Goal: Information Seeking & Learning: Learn about a topic

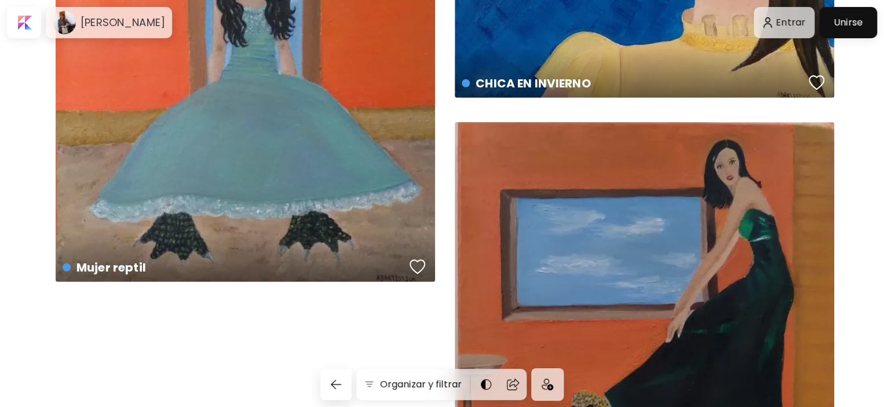
scroll to position [8280, 0]
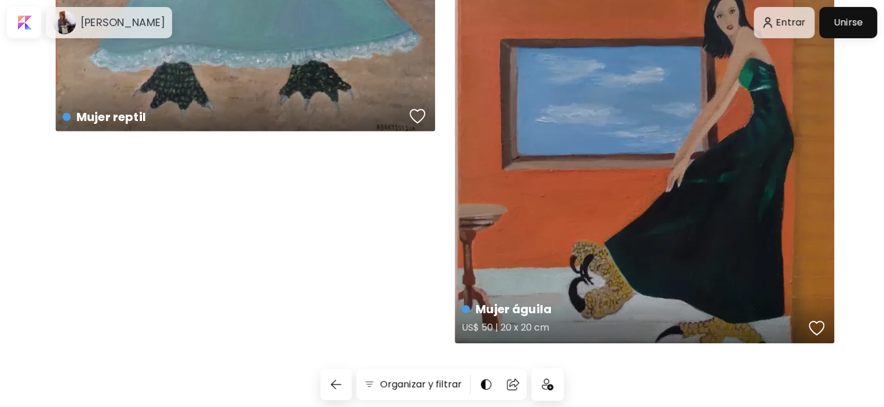
click at [649, 243] on div "Mujer [PERSON_NAME] US$ 50 | 20 x 20 cm" at bounding box center [644, 158] width 379 height 372
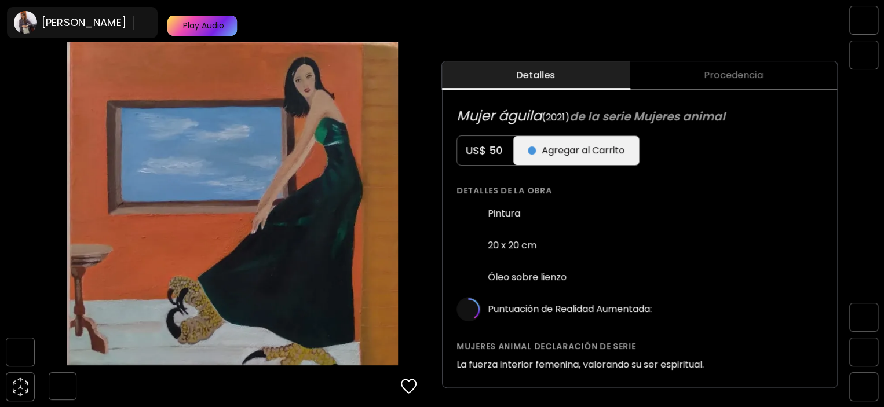
scroll to position [488, 0]
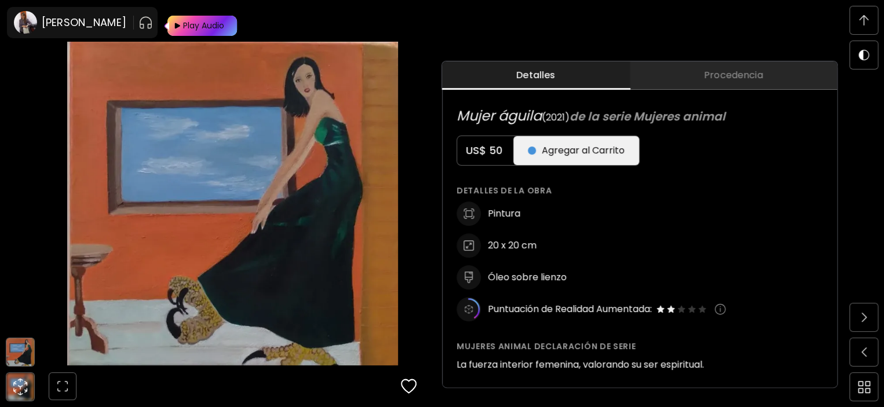
click at [725, 81] on span "Procedencia" at bounding box center [732, 75] width 193 height 14
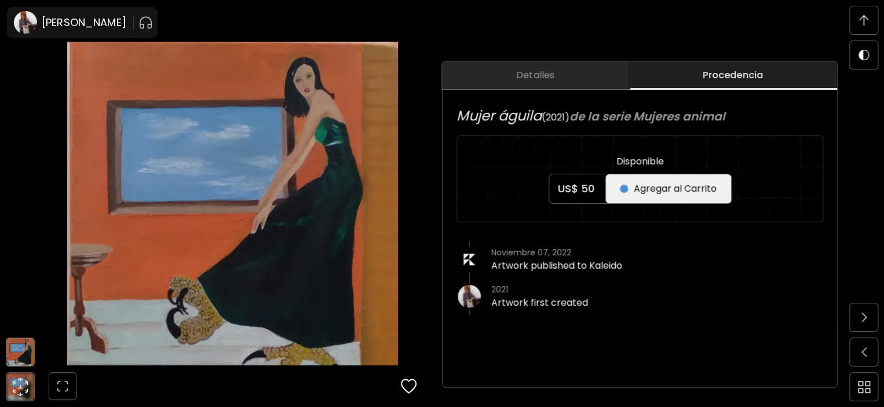
click at [546, 74] on span "Detalles" at bounding box center [535, 75] width 173 height 14
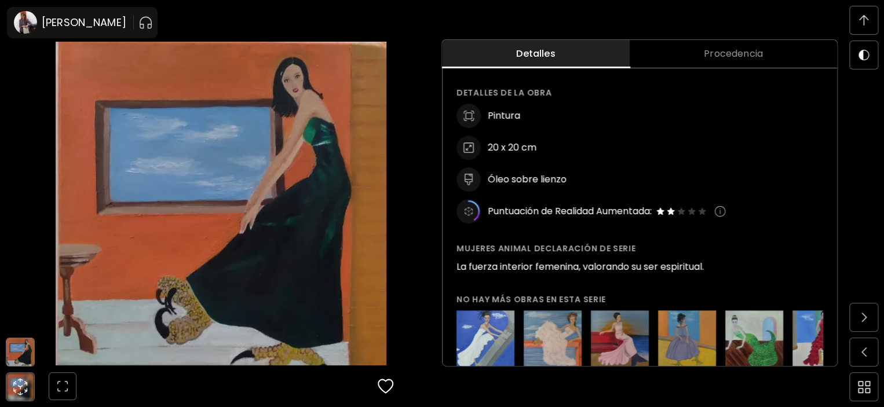
scroll to position [0, 0]
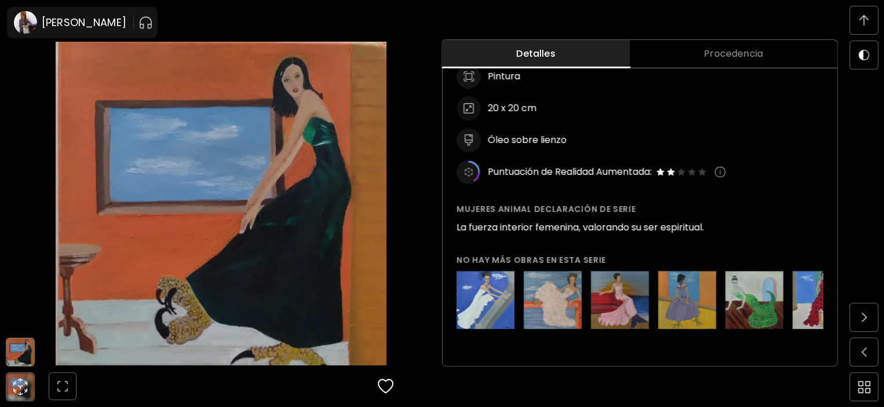
click at [567, 294] on img at bounding box center [552, 300] width 58 height 58
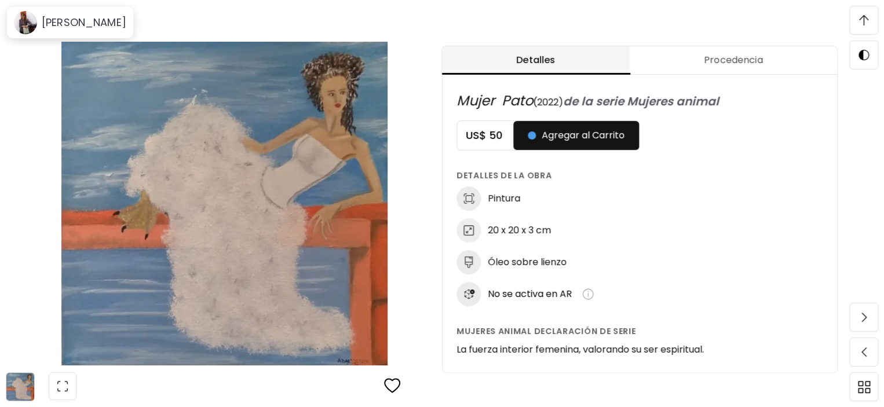
scroll to position [540, 0]
click at [614, 265] on div "Óleo sobre lienzo" at bounding box center [639, 263] width 367 height 24
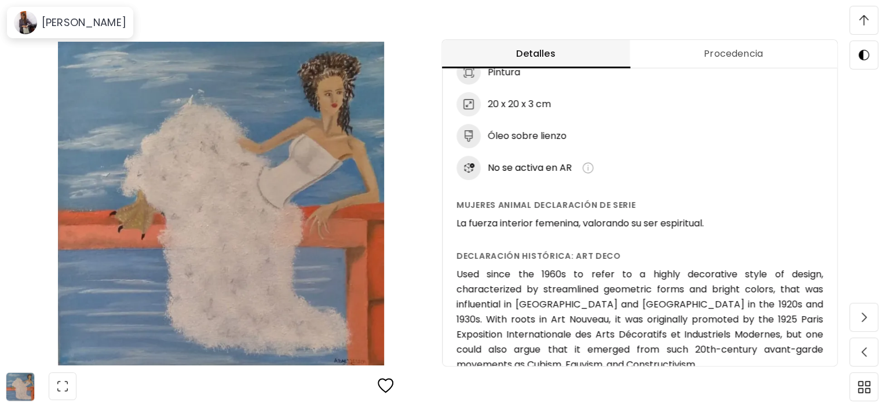
scroll to position [91, 0]
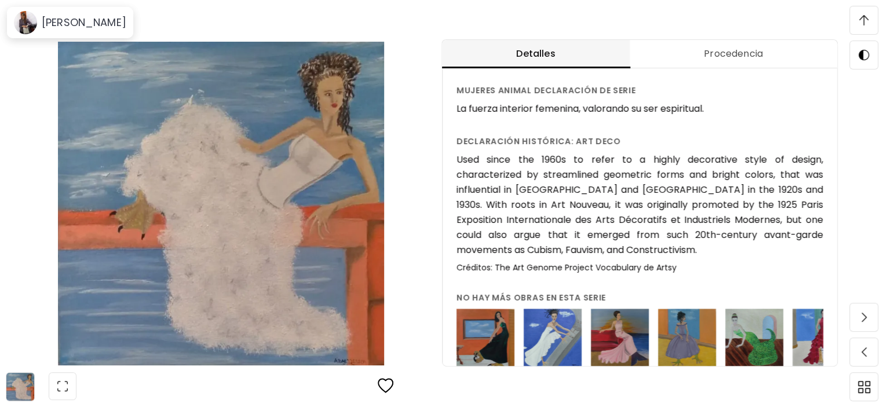
click at [629, 351] on img at bounding box center [620, 338] width 58 height 58
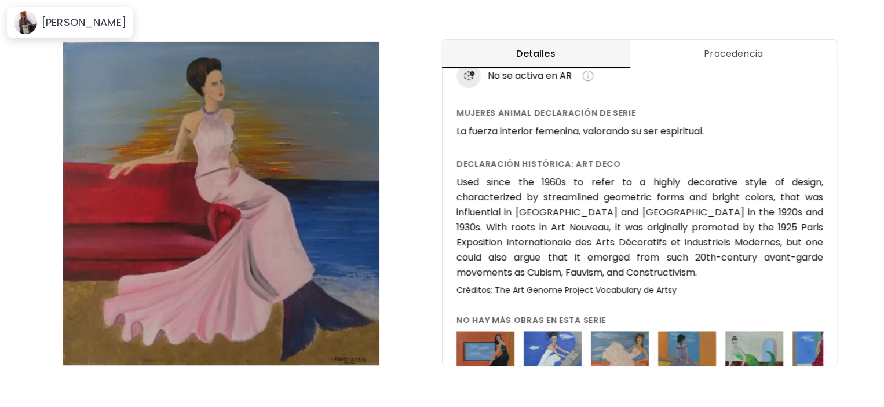
click at [759, 351] on img at bounding box center [754, 360] width 58 height 58
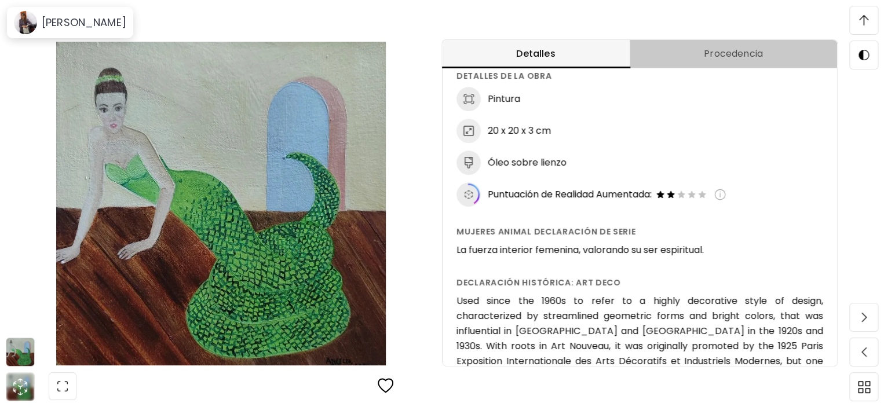
click at [749, 50] on span "Procedencia" at bounding box center [732, 54] width 193 height 14
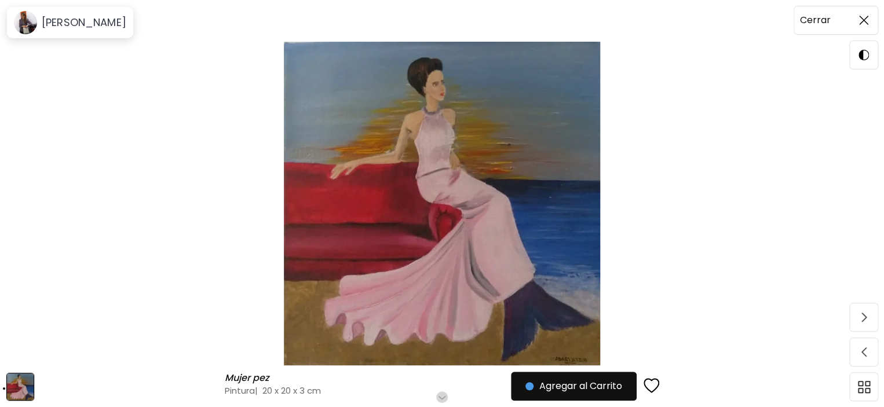
click at [866, 18] on img at bounding box center [863, 20] width 9 height 9
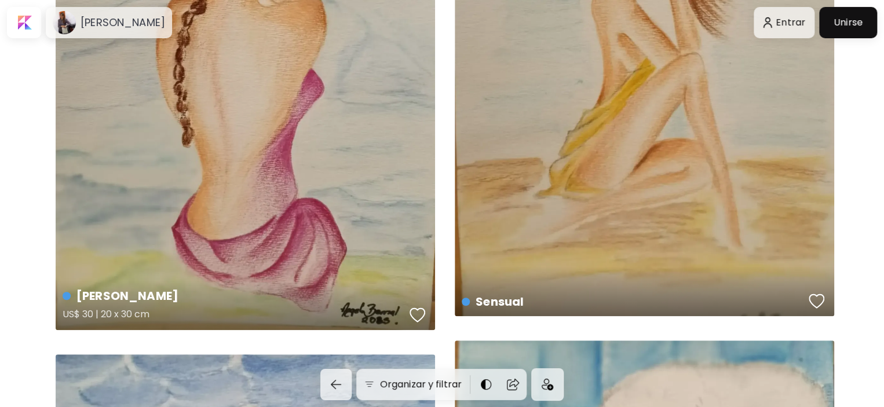
click at [339, 223] on div "[PERSON_NAME] US$ 30 | 20 x 30 cm" at bounding box center [245, 70] width 379 height 521
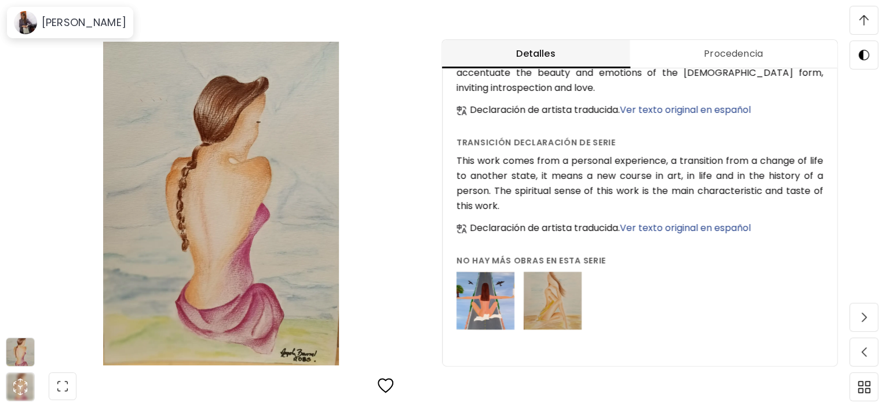
click at [562, 312] on img at bounding box center [552, 301] width 58 height 58
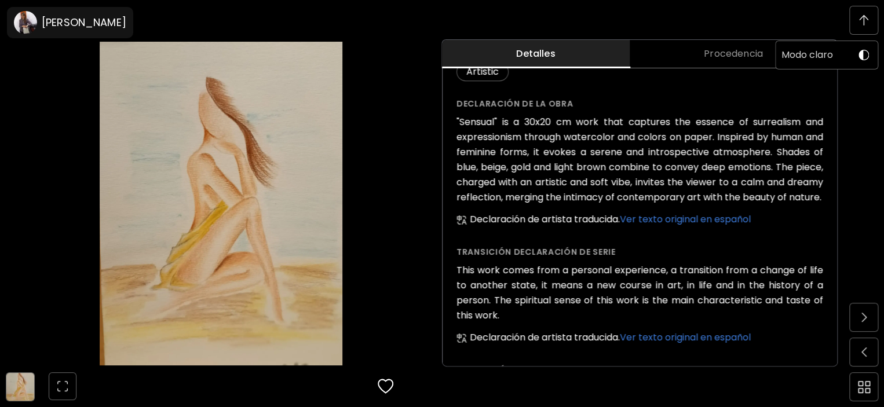
click at [864, 57] on img at bounding box center [863, 55] width 10 height 10
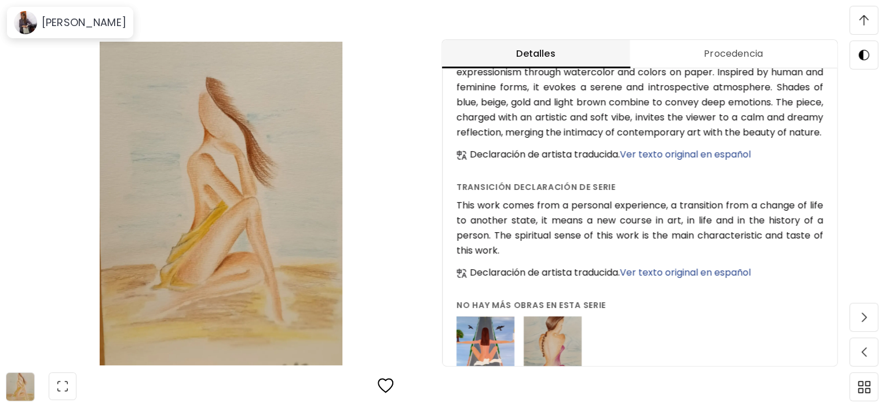
click at [730, 148] on span "Ver texto original en español" at bounding box center [685, 154] width 131 height 13
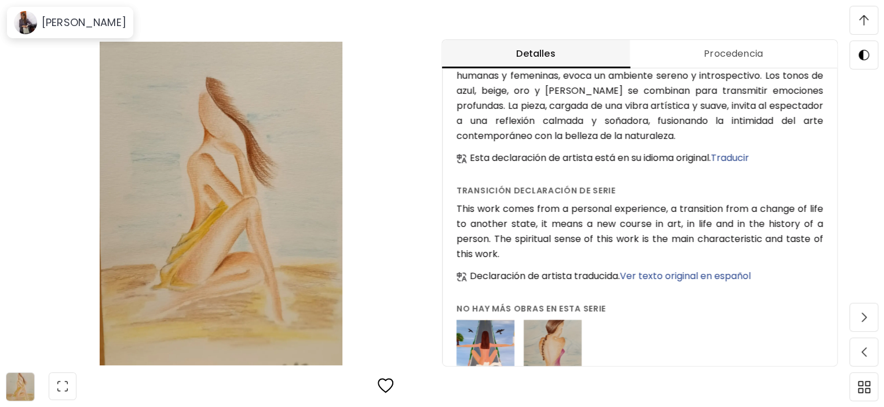
click at [708, 269] on span "Ver texto original en español" at bounding box center [685, 275] width 131 height 13
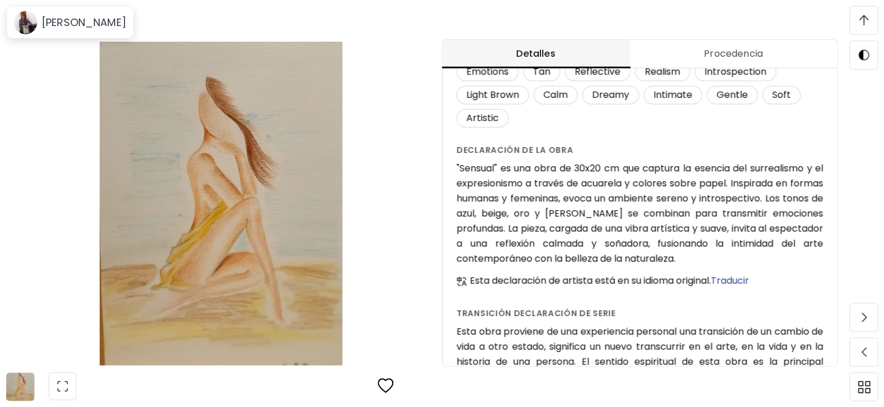
scroll to position [299, 0]
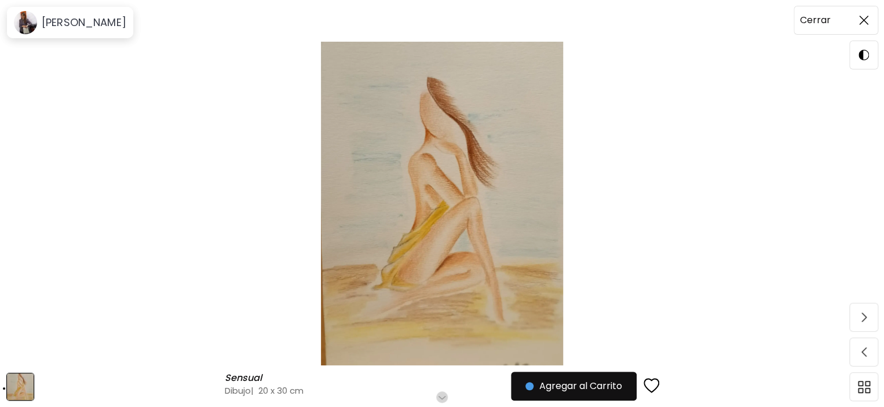
click at [864, 25] on span at bounding box center [863, 20] width 24 height 24
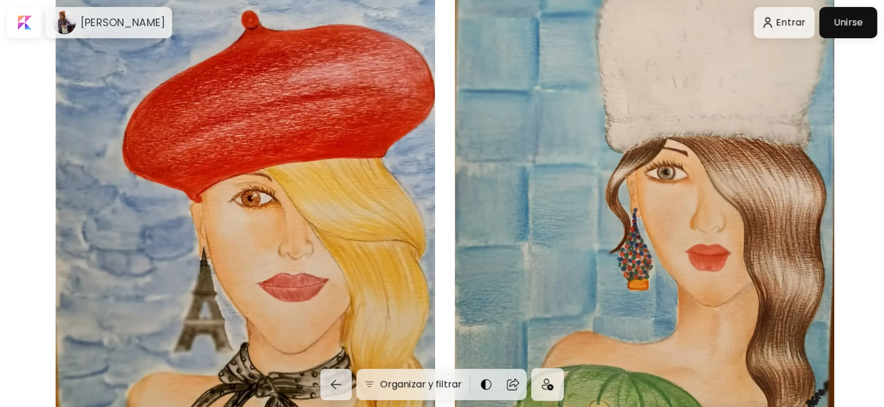
click at [351, 230] on div "Una chica en [GEOGRAPHIC_DATA] US$ 50 | 20 x 30 cm" at bounding box center [245, 213] width 379 height 515
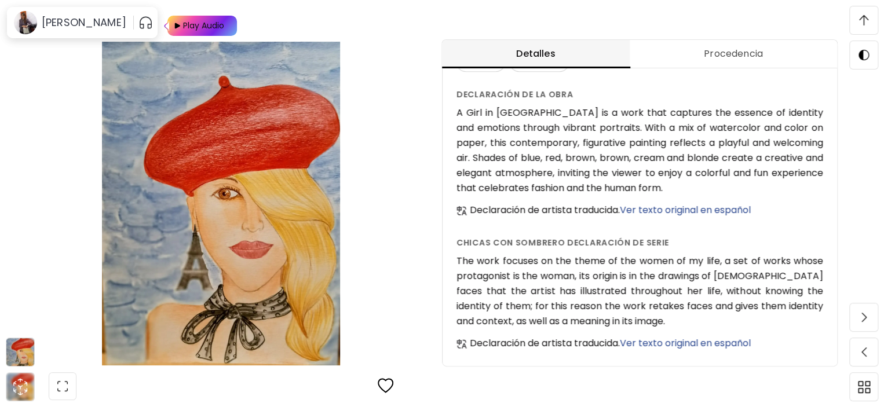
click at [717, 206] on span "Ver texto original en español" at bounding box center [685, 209] width 131 height 13
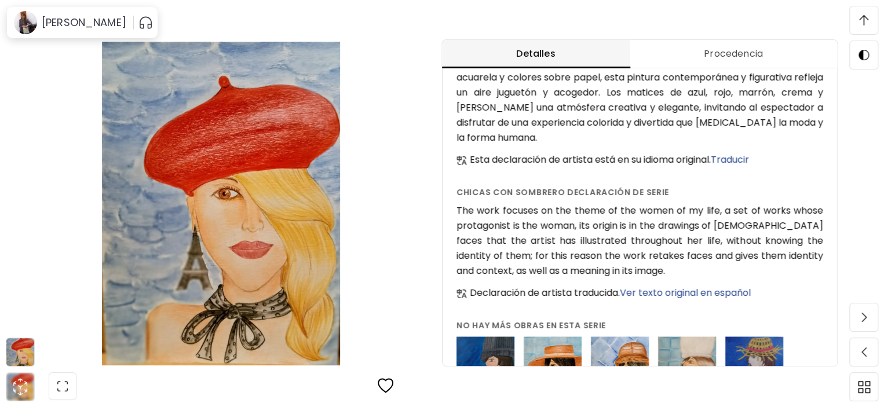
click at [709, 286] on span "Ver texto original en español" at bounding box center [685, 292] width 131 height 13
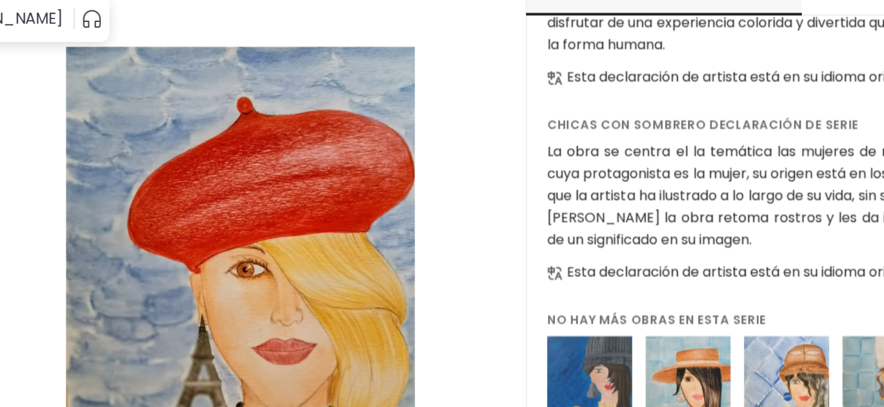
scroll to position [1274, 0]
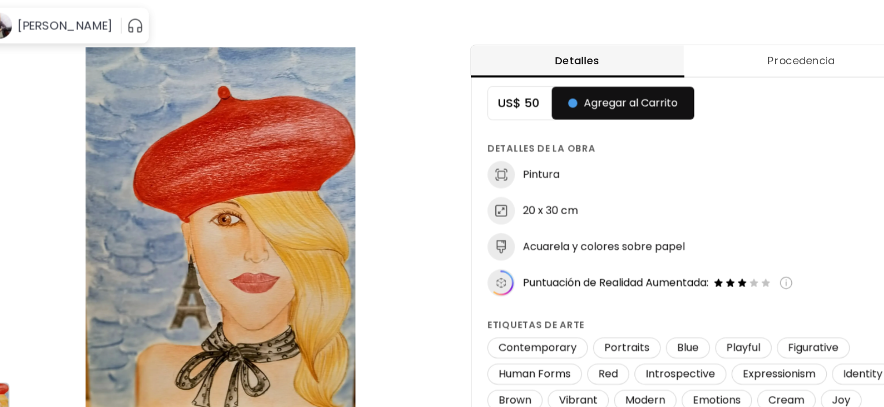
scroll to position [46, 0]
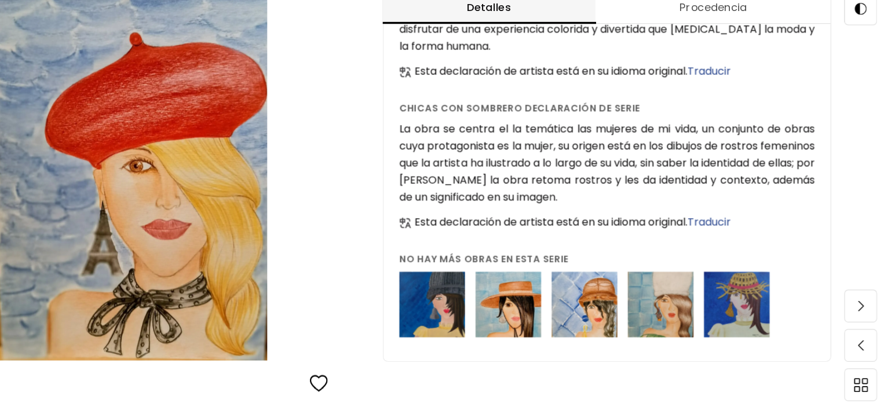
click at [489, 312] on img at bounding box center [485, 316] width 58 height 58
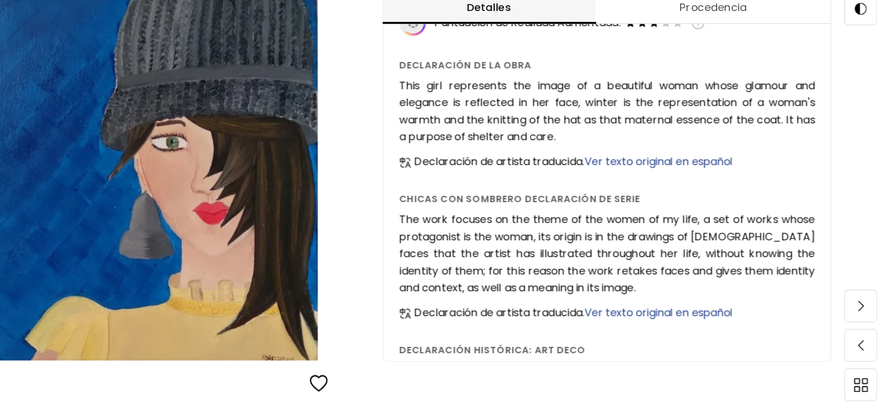
click at [736, 189] on span "Ver texto original en español" at bounding box center [685, 190] width 131 height 13
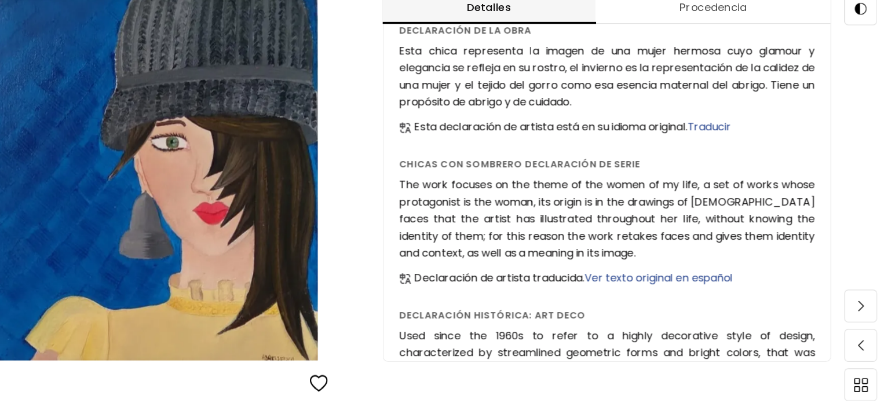
click at [705, 291] on span "Ver texto original en español" at bounding box center [685, 292] width 131 height 13
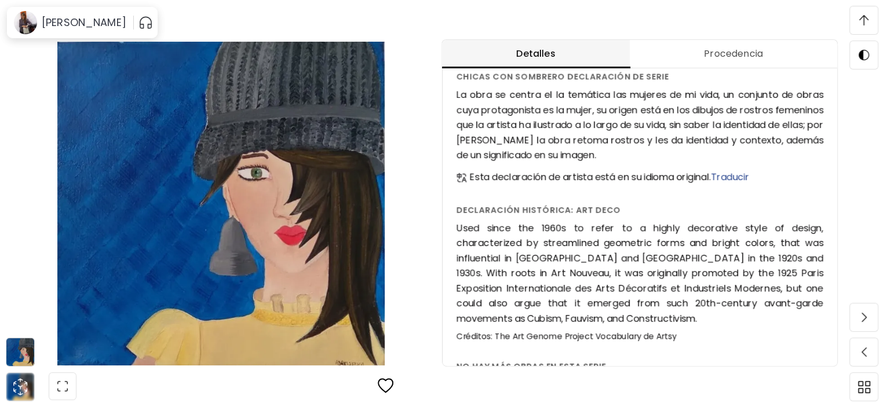
click at [746, 175] on span "Traducir" at bounding box center [729, 176] width 38 height 13
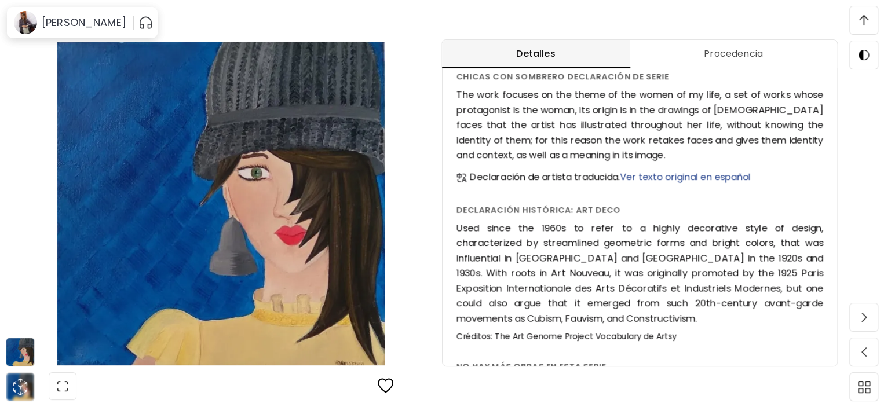
click at [746, 175] on span "Ver texto original en español" at bounding box center [685, 176] width 131 height 13
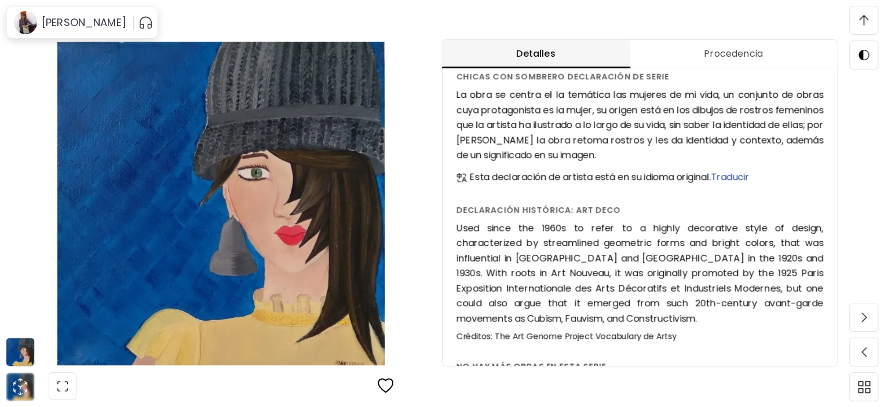
click at [742, 177] on span "Traducir" at bounding box center [729, 176] width 38 height 13
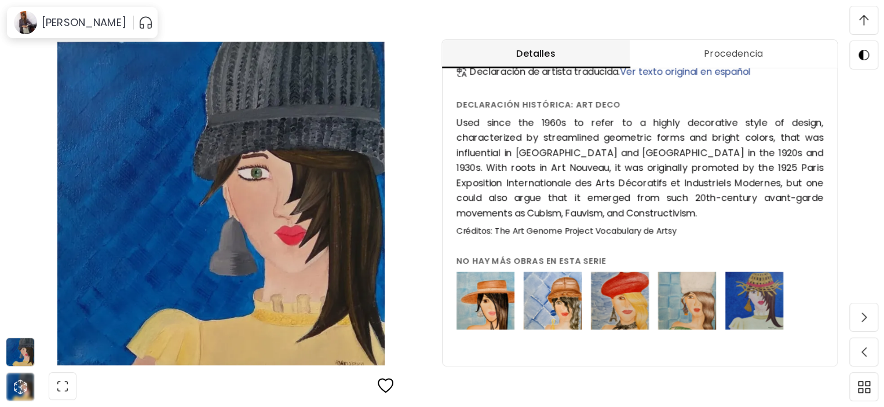
click at [743, 301] on img at bounding box center [754, 301] width 58 height 58
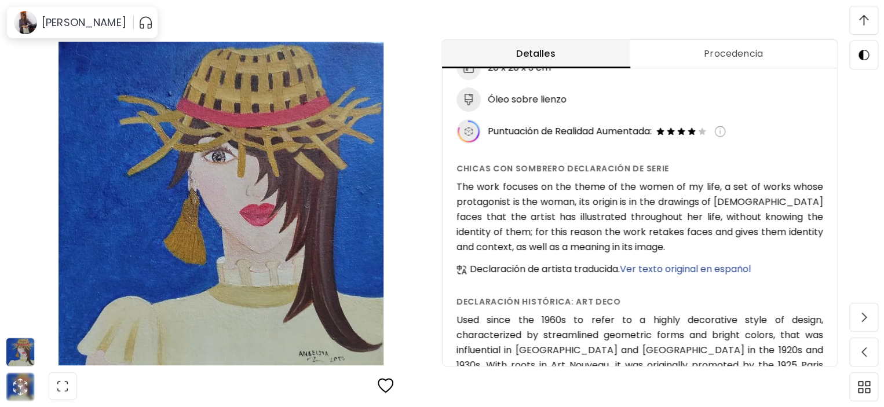
click at [728, 269] on span "Ver texto original en español" at bounding box center [685, 268] width 131 height 13
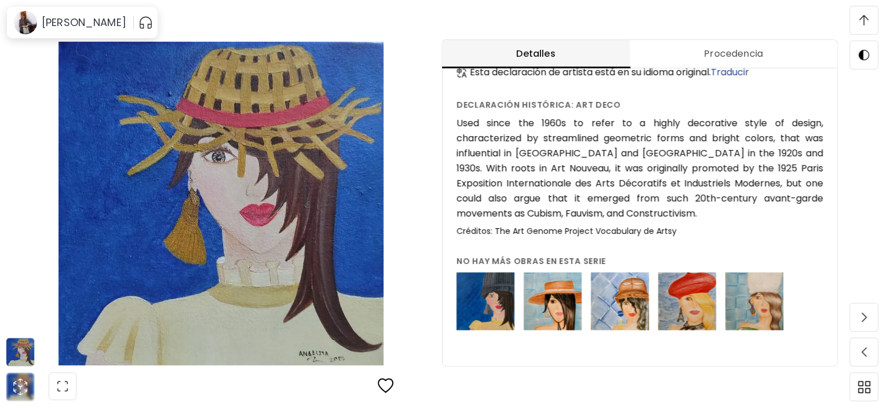
click at [758, 304] on img at bounding box center [754, 301] width 58 height 58
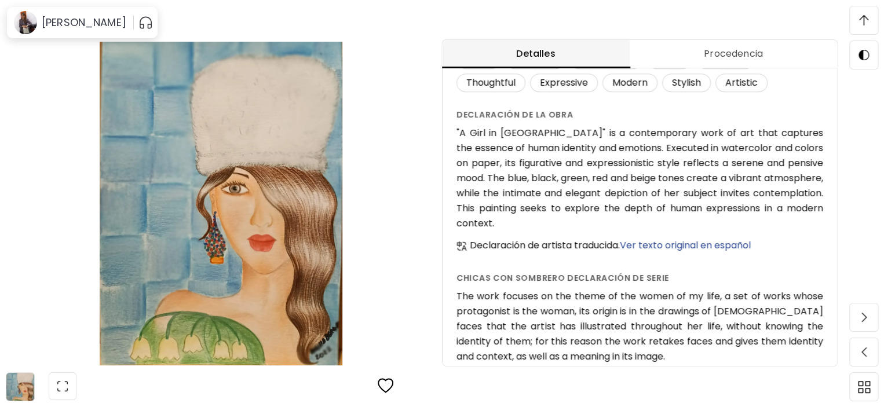
click at [731, 239] on span "Ver texto original en español" at bounding box center [685, 245] width 131 height 13
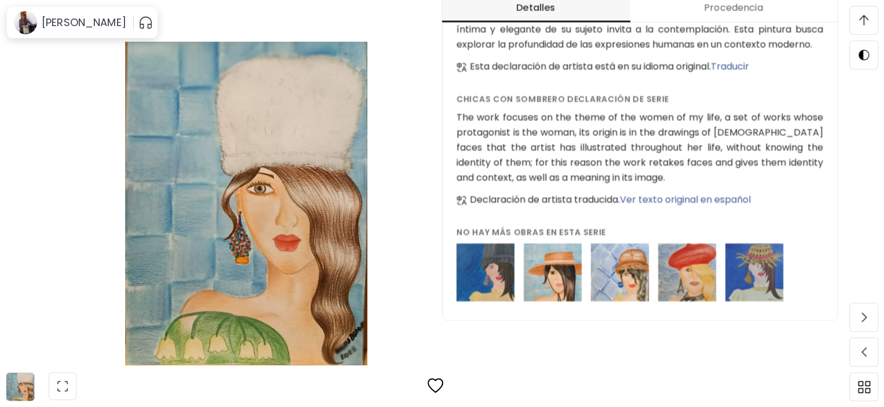
drag, startPoint x: 600, startPoint y: 162, endPoint x: 508, endPoint y: 116, distance: 102.5
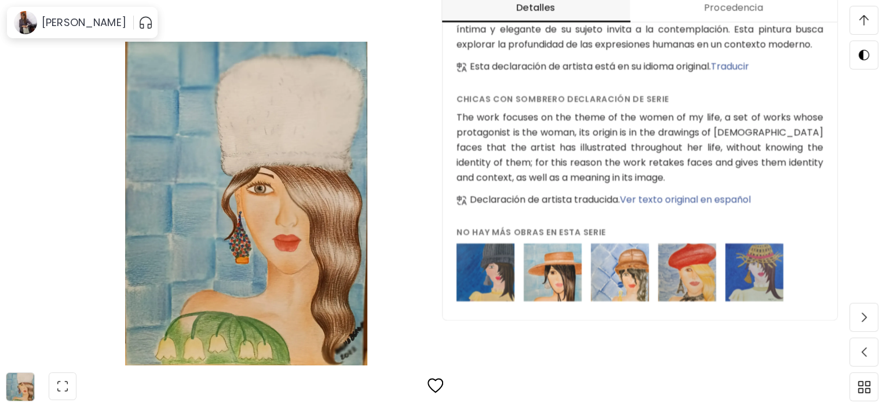
drag, startPoint x: 508, startPoint y: 116, endPoint x: 630, endPoint y: 137, distance: 123.3
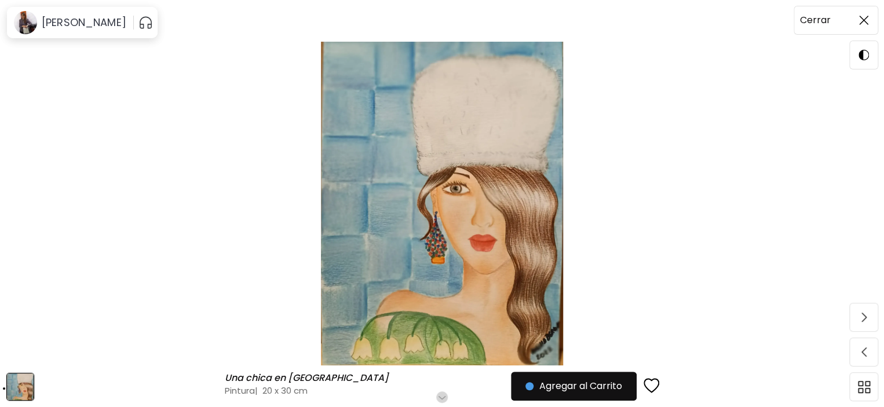
click at [863, 23] on img at bounding box center [863, 20] width 9 height 9
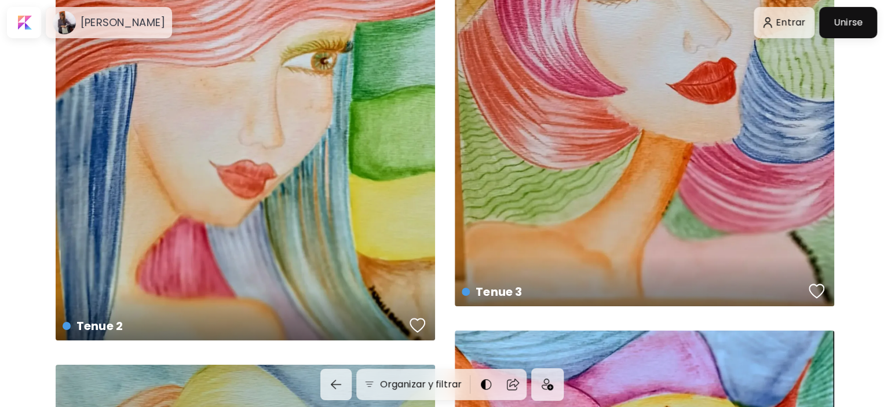
click at [322, 247] on div "Tenue 2 US$ 50 | 20 x 30 cm" at bounding box center [245, 73] width 379 height 533
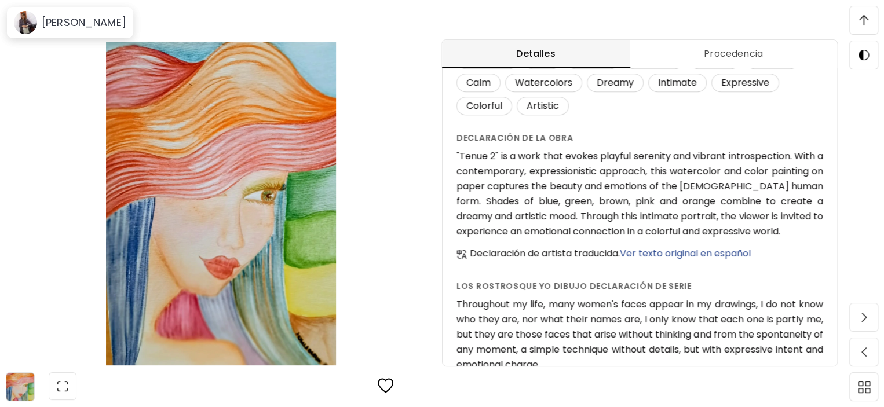
click at [702, 254] on span "Ver texto original en español" at bounding box center [685, 253] width 131 height 13
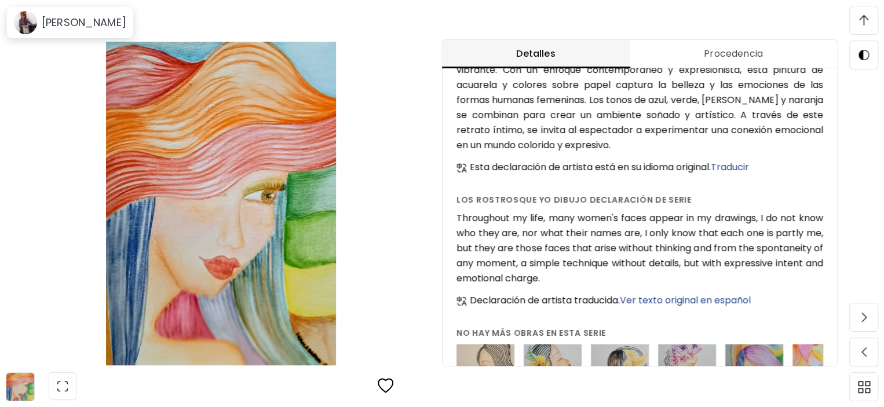
scroll to position [534, 0]
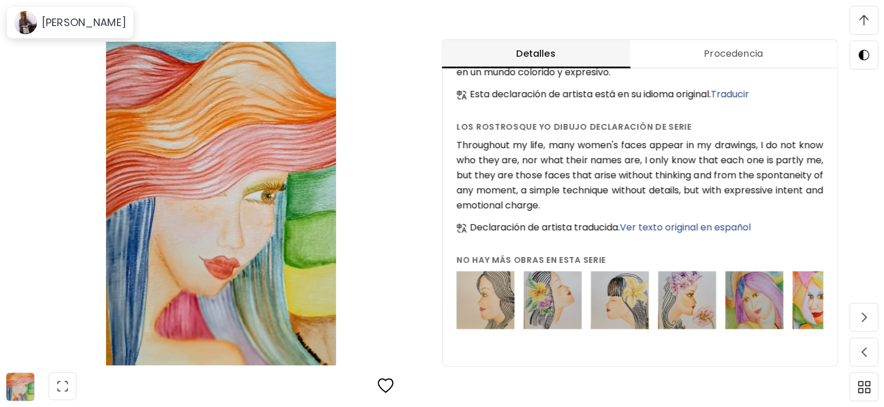
click at [696, 221] on span "Ver texto original en español" at bounding box center [685, 227] width 131 height 13
click at [500, 300] on img at bounding box center [485, 300] width 58 height 58
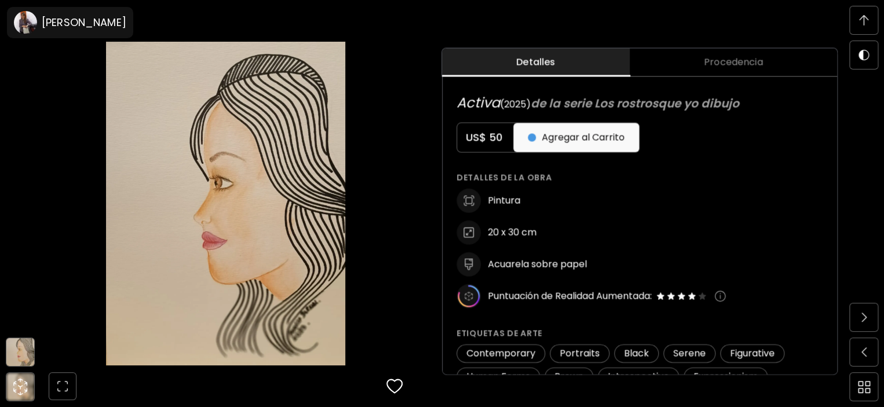
scroll to position [533, 0]
click at [865, 55] on img at bounding box center [863, 55] width 10 height 10
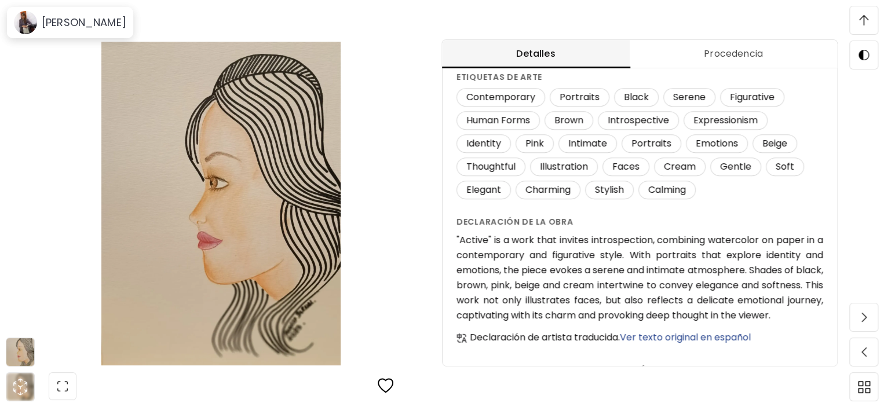
scroll to position [867, 0]
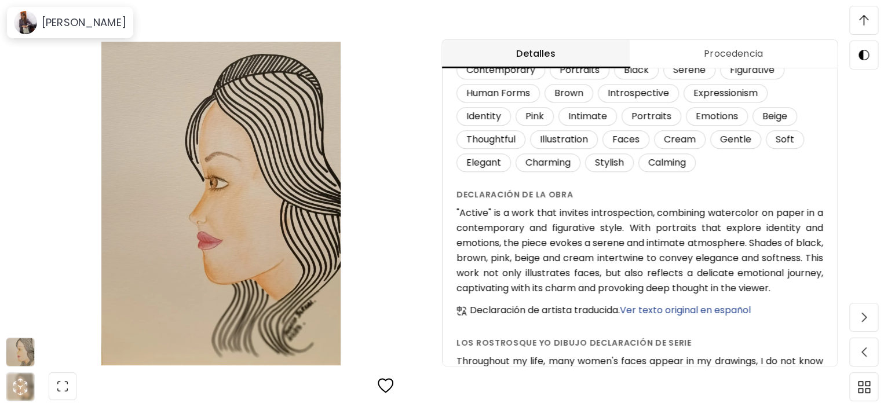
click at [684, 317] on span "Ver texto original en español" at bounding box center [685, 309] width 131 height 13
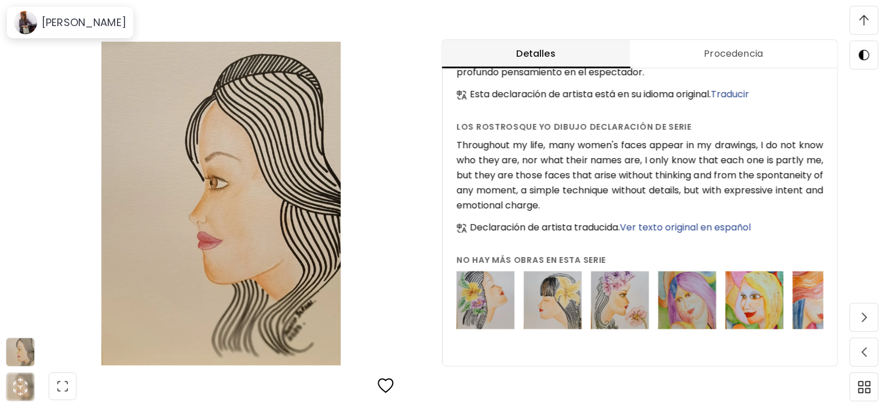
click at [711, 222] on span "Ver texto original en español" at bounding box center [685, 227] width 131 height 13
click at [711, 222] on h6 "Esta declaración de artista está en su idioma original. Traducir" at bounding box center [609, 227] width 279 height 15
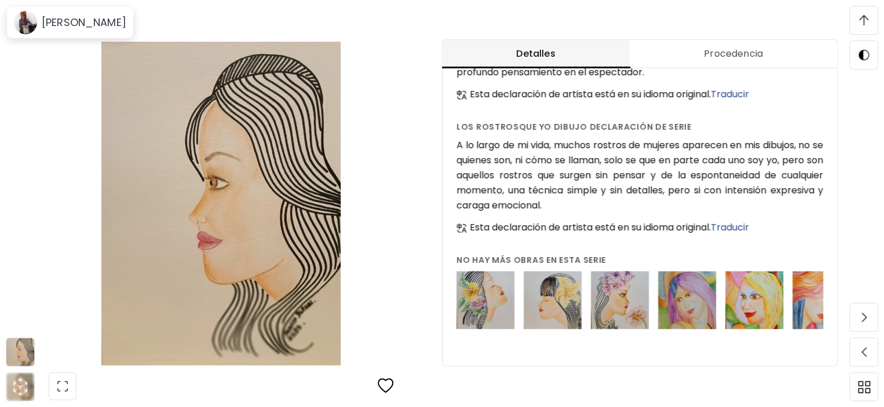
click at [480, 291] on img at bounding box center [485, 300] width 58 height 58
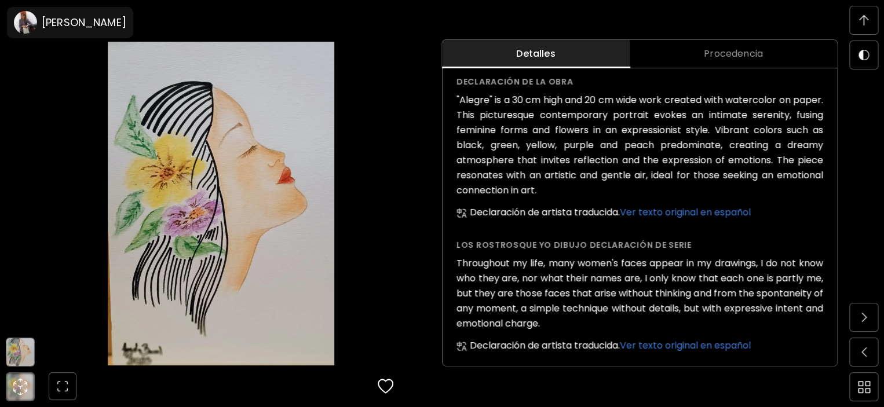
click at [737, 210] on span "Ver texto original en español" at bounding box center [685, 212] width 131 height 13
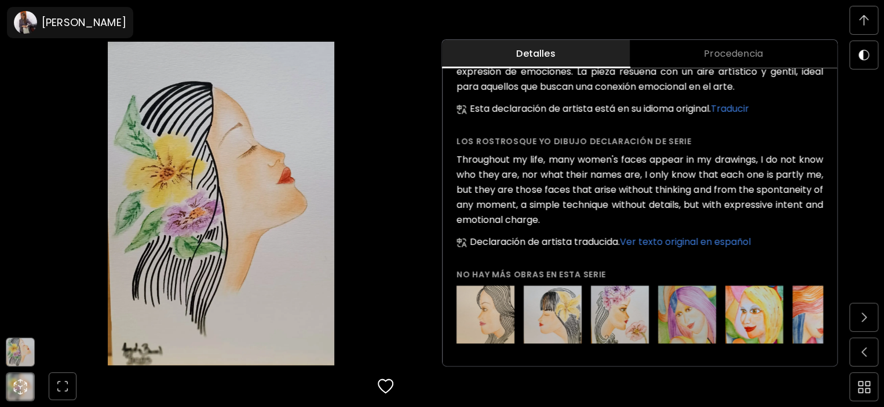
click at [736, 244] on span "Ver texto original en español" at bounding box center [685, 241] width 131 height 13
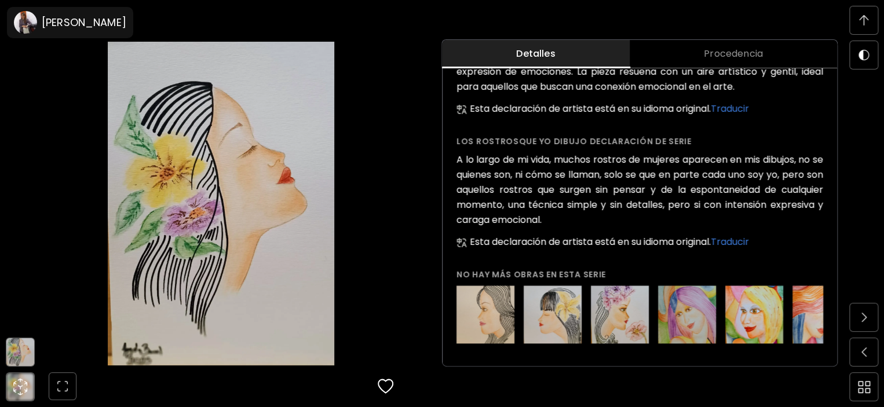
click at [638, 316] on img at bounding box center [620, 314] width 58 height 58
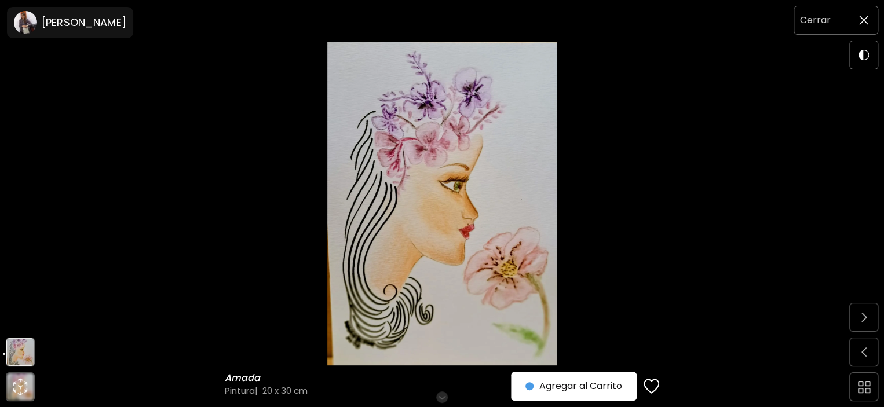
click at [864, 18] on img at bounding box center [863, 20] width 9 height 9
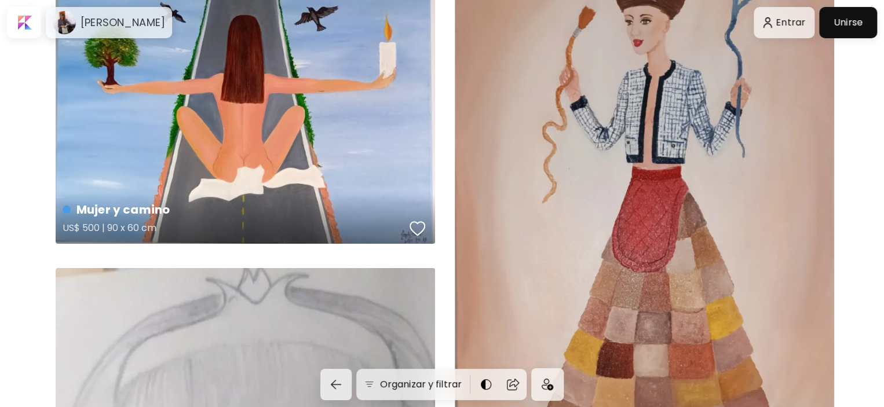
click at [364, 178] on div "Mujer y camino US$ 500 | 90 x 60 cm" at bounding box center [245, 102] width 379 height 284
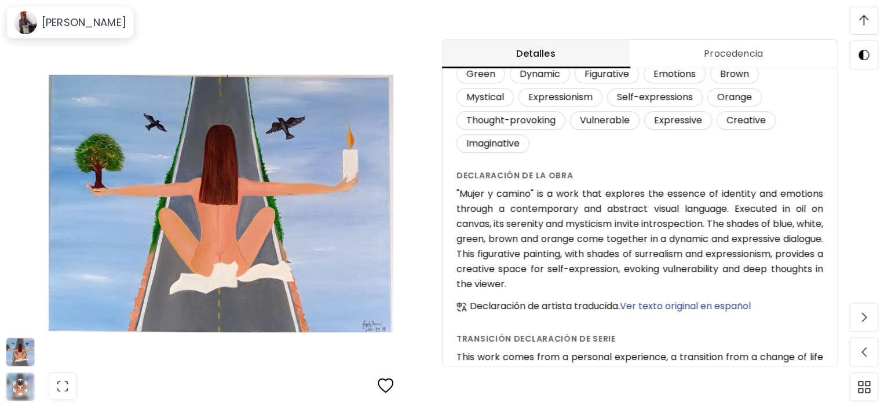
click at [739, 299] on span "Ver texto original en español" at bounding box center [685, 305] width 131 height 13
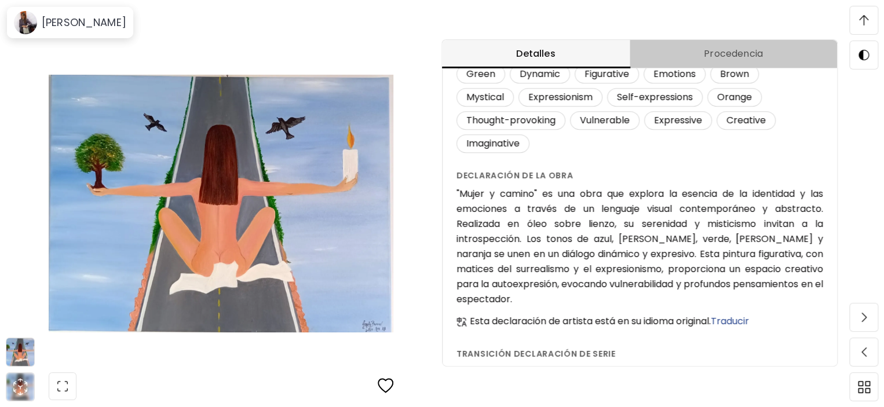
click at [731, 47] on span "Procedencia" at bounding box center [732, 54] width 193 height 14
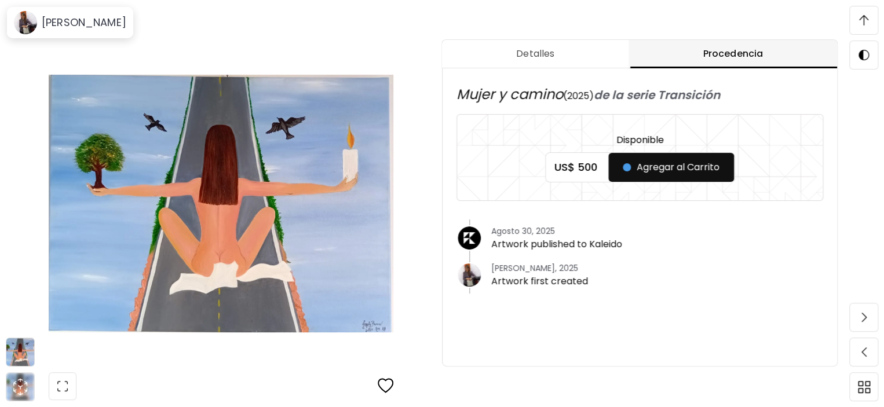
scroll to position [680, 0]
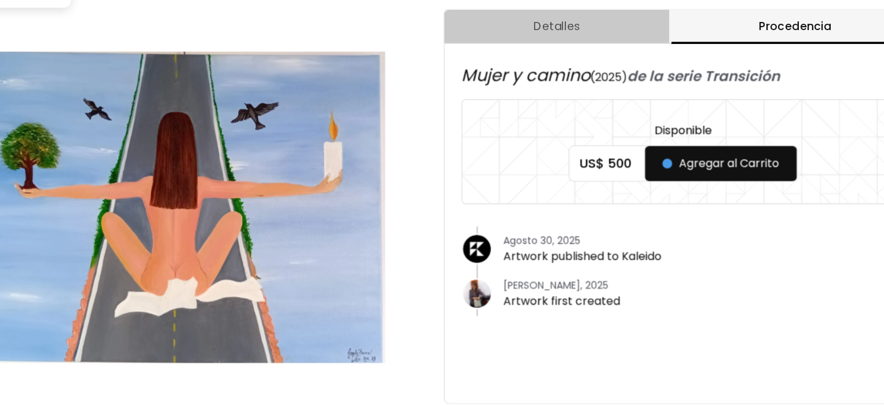
click at [593, 56] on span "Detalles" at bounding box center [535, 54] width 173 height 14
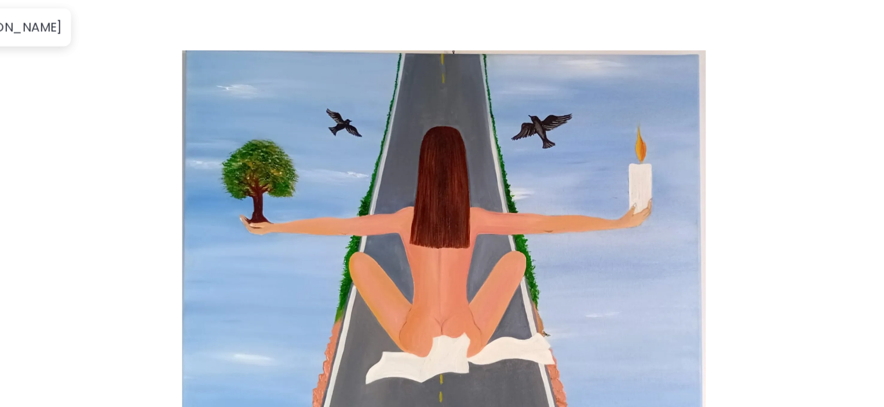
scroll to position [12, 0]
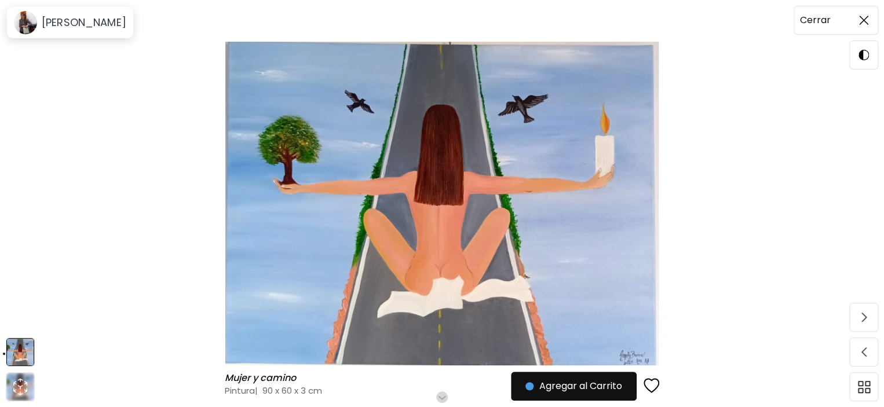
click at [860, 21] on img at bounding box center [863, 20] width 9 height 9
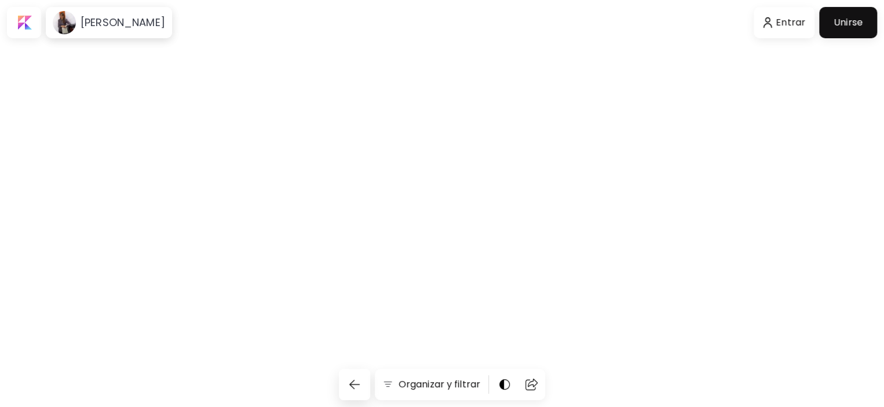
scroll to position [3900, 0]
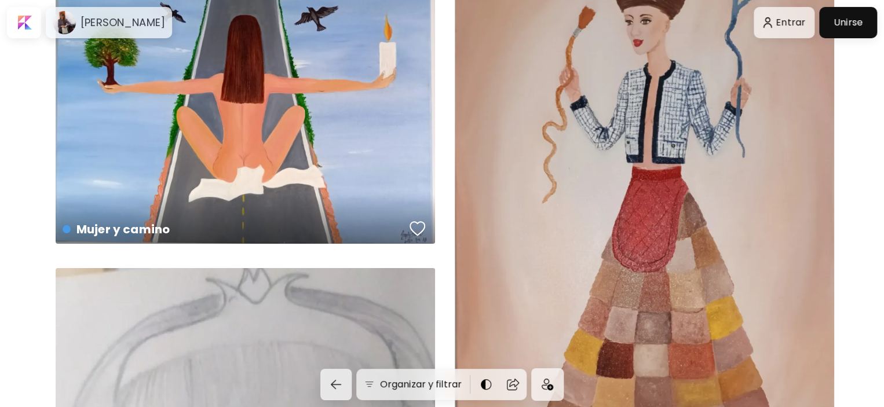
click at [660, 196] on div "Enriquecida poderosa US$ 500 | 50 x 70 cm" at bounding box center [644, 219] width 379 height 567
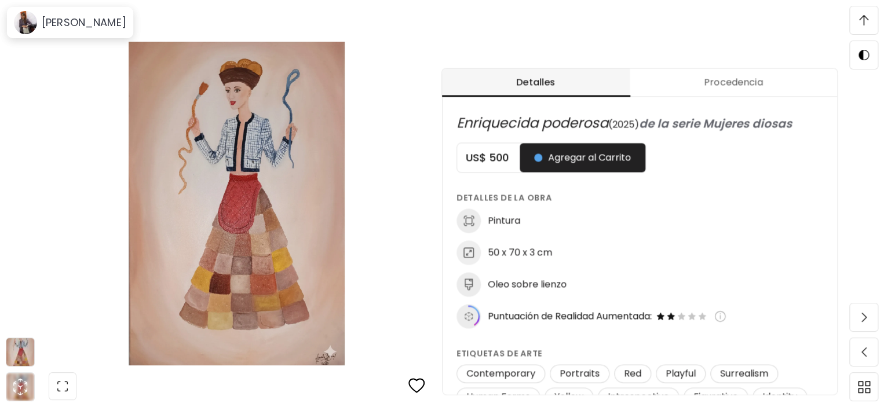
scroll to position [470, 0]
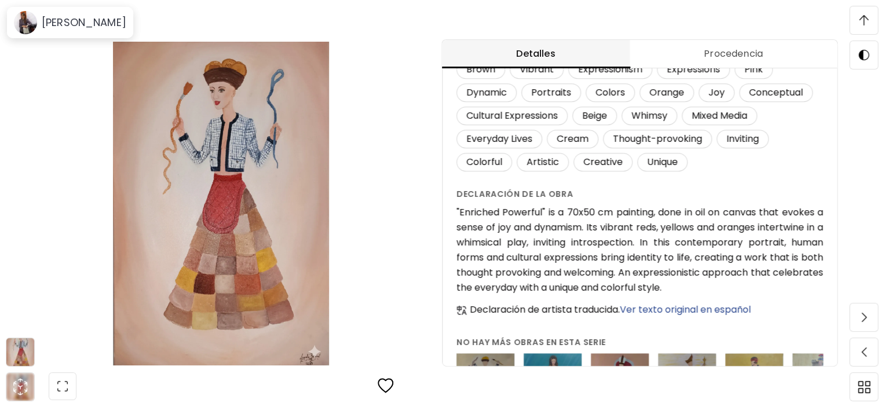
click at [701, 309] on span "Ver texto original en español" at bounding box center [685, 309] width 131 height 13
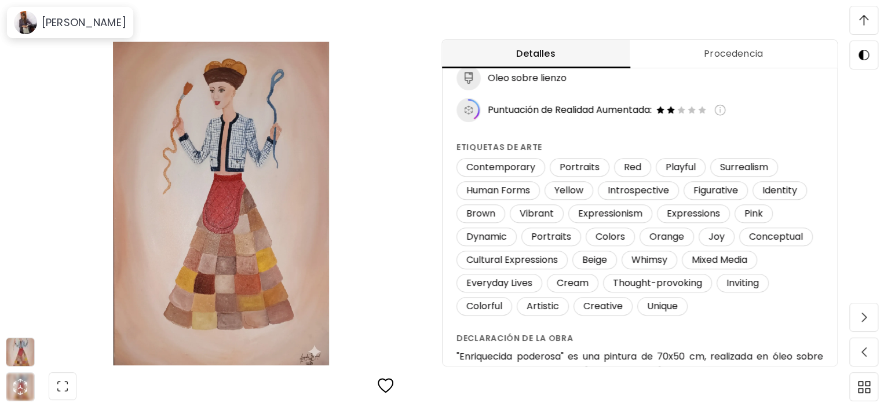
scroll to position [804, 0]
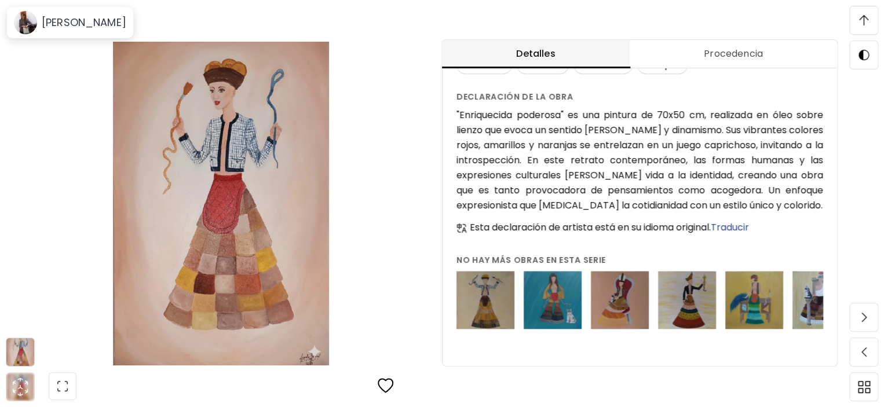
click at [488, 291] on img at bounding box center [485, 300] width 58 height 58
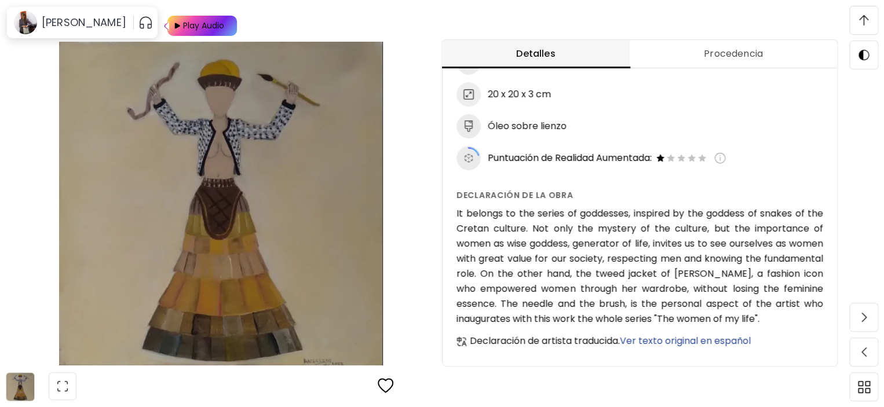
click at [719, 334] on span "Ver texto original en español" at bounding box center [685, 340] width 131 height 13
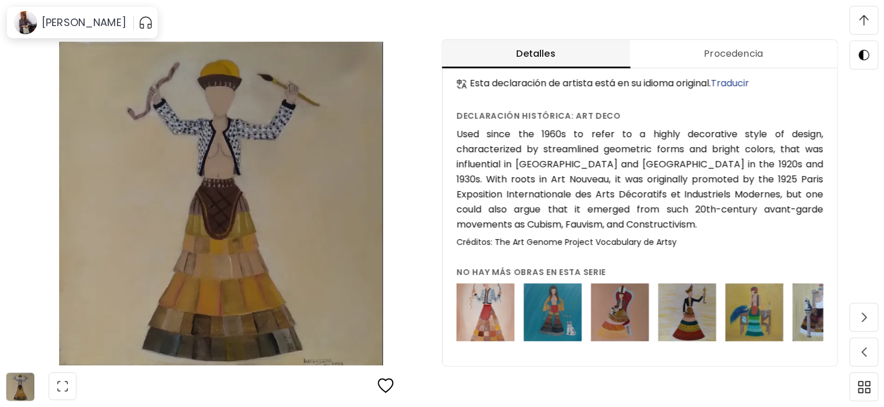
click at [763, 283] on img at bounding box center [754, 312] width 58 height 58
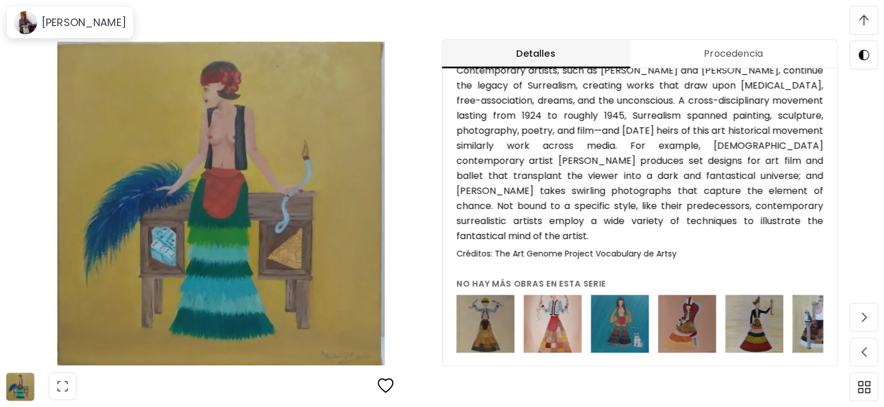
scroll to position [276, 0]
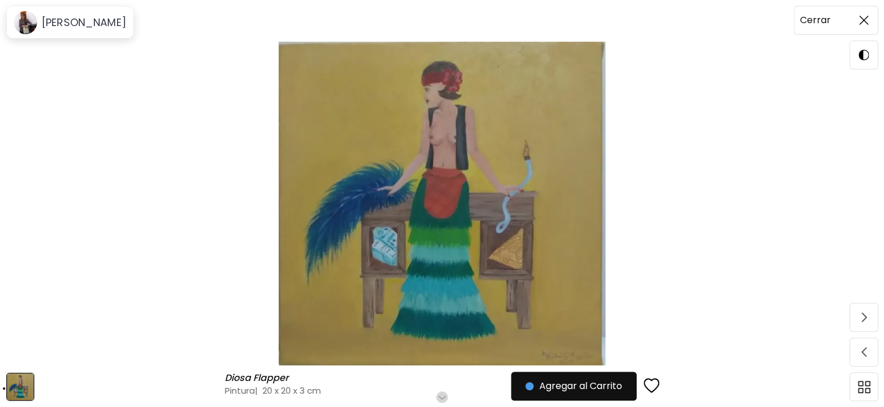
click at [865, 19] on img at bounding box center [863, 20] width 9 height 9
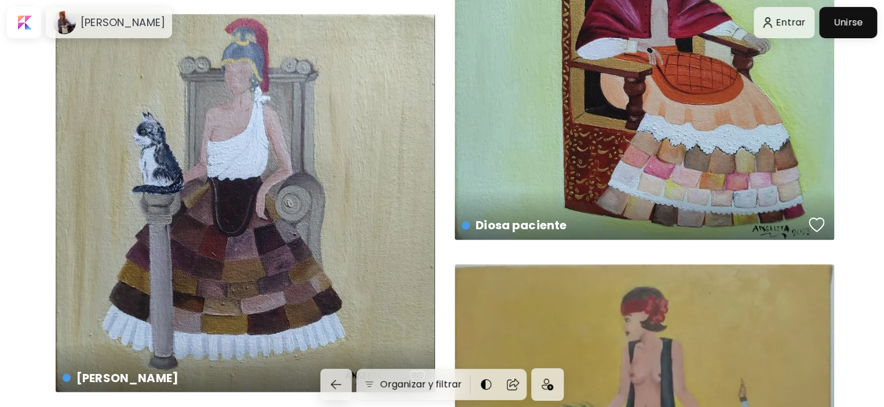
click at [676, 148] on div "Diosa paciente US$ 50 | 20 x 20 cm" at bounding box center [644, 51] width 379 height 378
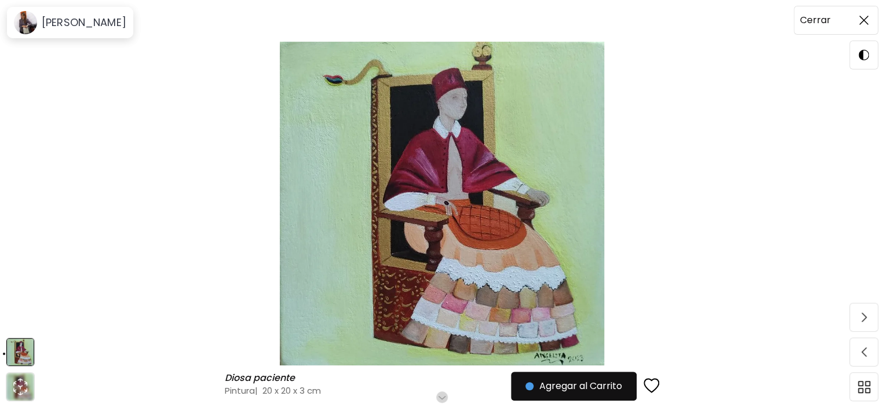
click at [864, 19] on img at bounding box center [863, 20] width 9 height 9
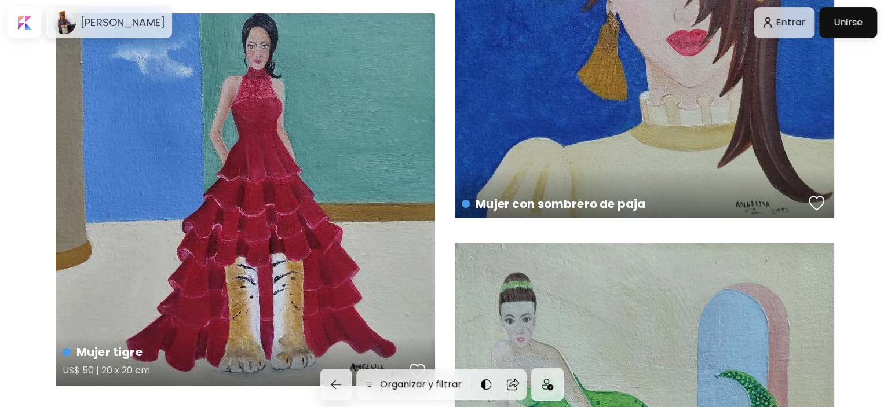
click at [374, 277] on div "Mujer tigre US$ 50 | 20 x 20 cm" at bounding box center [245, 199] width 379 height 373
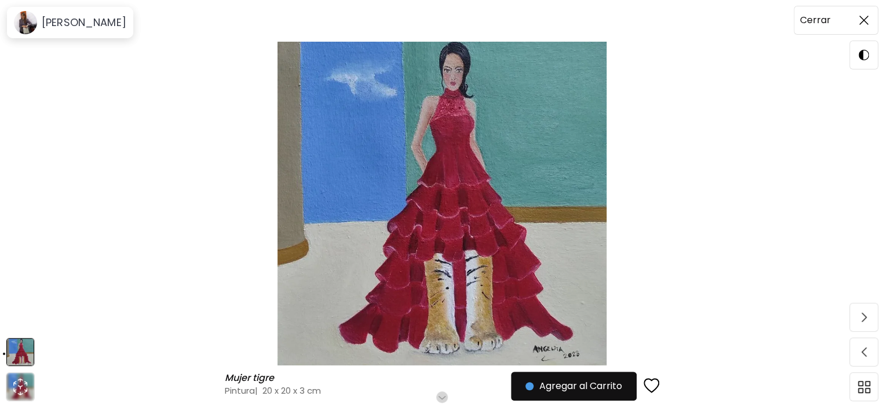
click at [864, 17] on img at bounding box center [863, 20] width 9 height 9
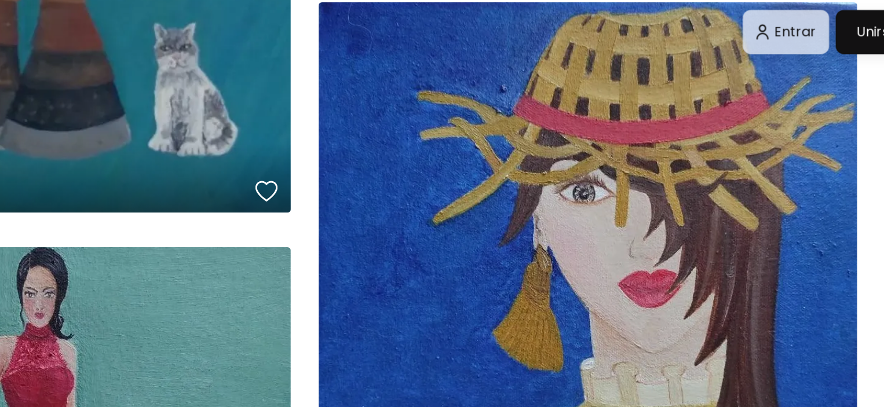
scroll to position [6213, 0]
